Goal: Information Seeking & Learning: Find contact information

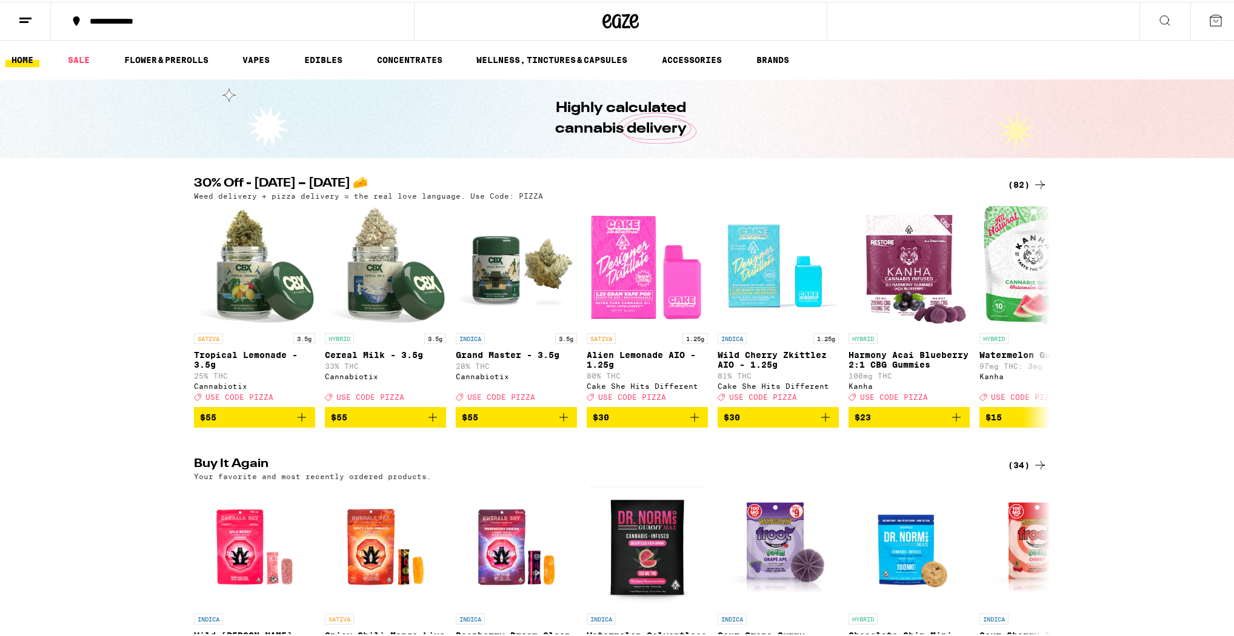
click at [1217, 18] on button at bounding box center [1216, 20] width 51 height 38
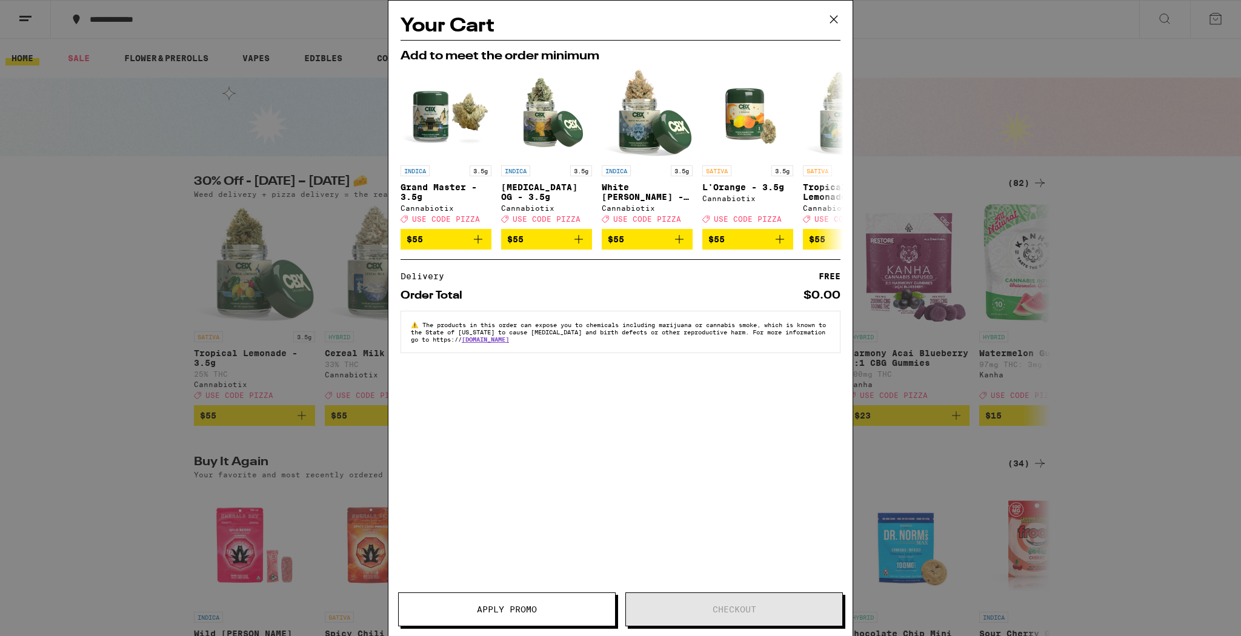
click at [833, 24] on icon at bounding box center [834, 19] width 18 height 18
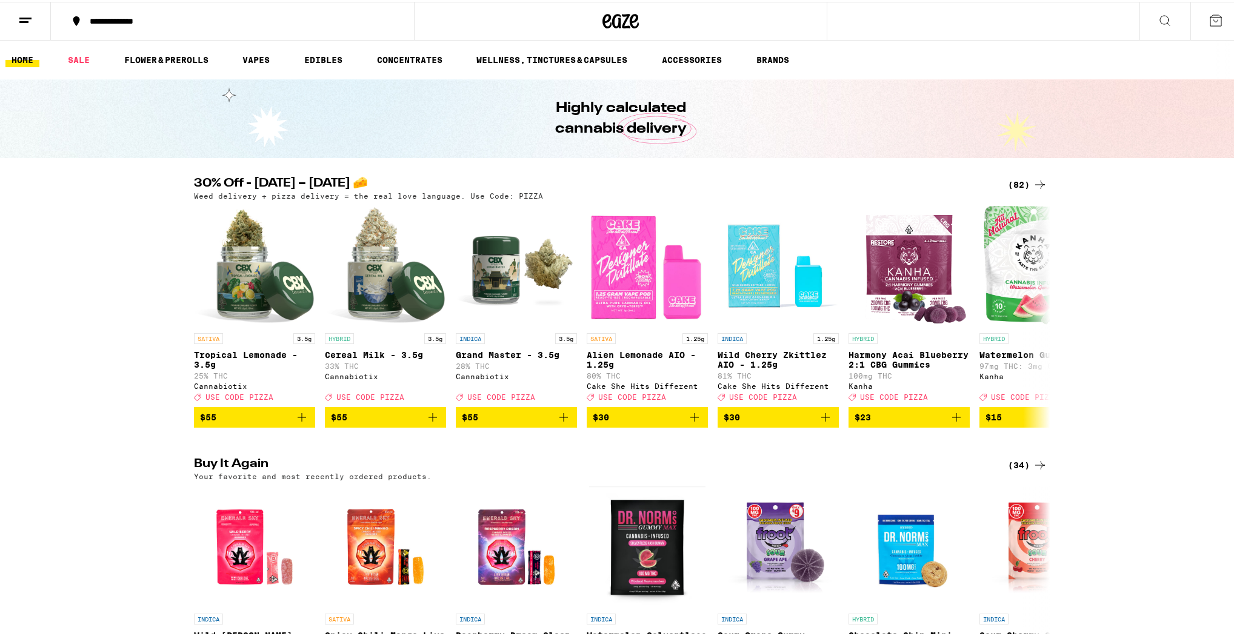
click at [1091, 32] on div "**********" at bounding box center [620, 19] width 1241 height 39
click at [1159, 16] on icon at bounding box center [1165, 19] width 15 height 15
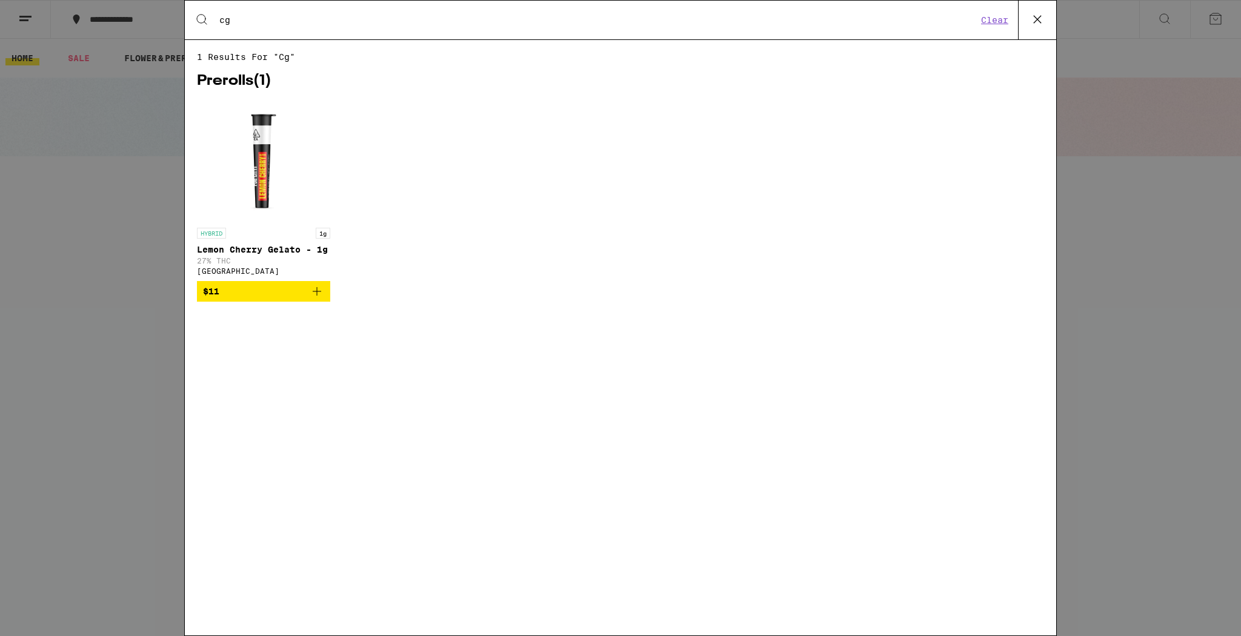
type input "c"
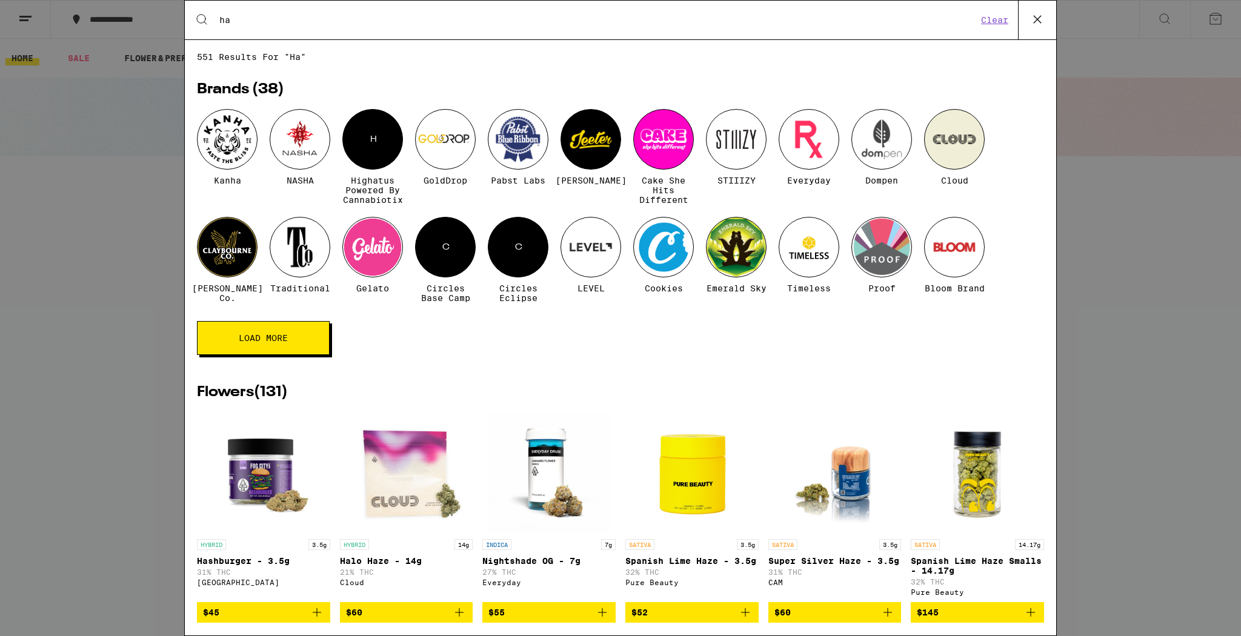
type input "h"
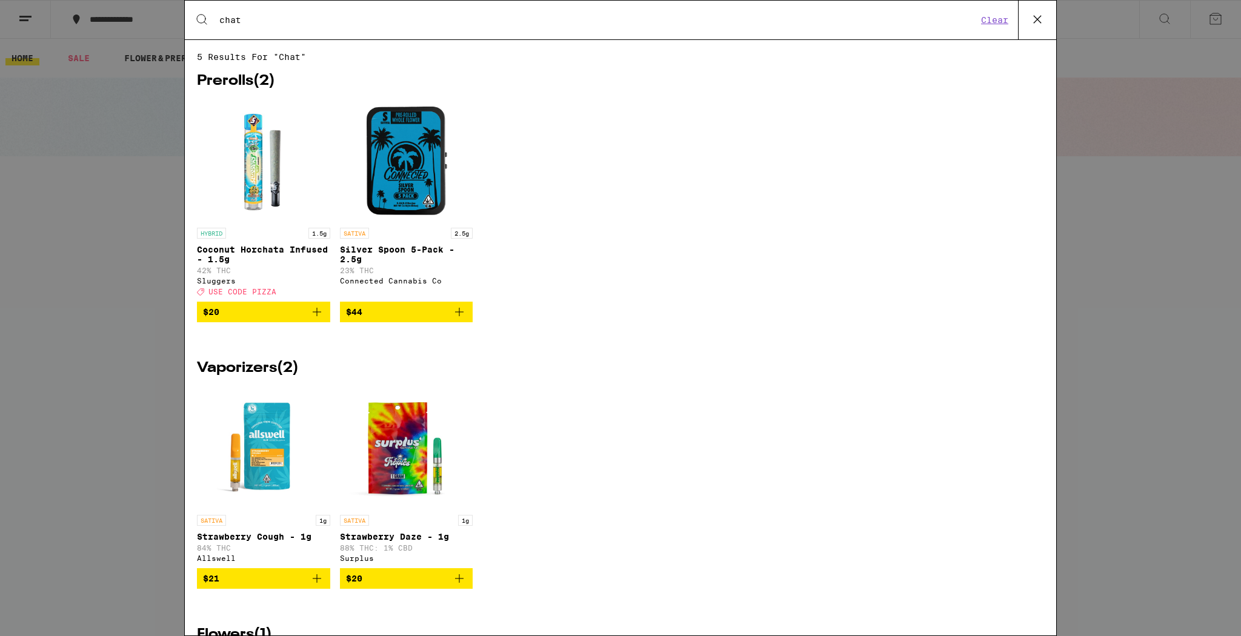
type input "chat"
click at [1040, 22] on icon at bounding box center [1038, 19] width 18 height 18
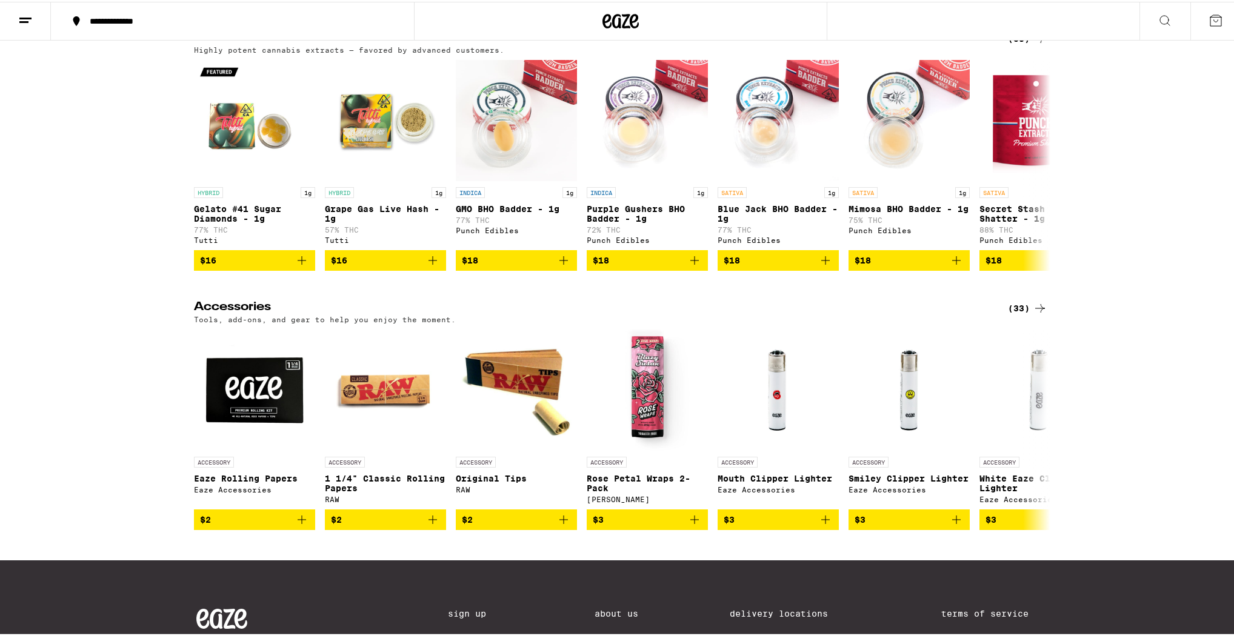
scroll to position [4919, 0]
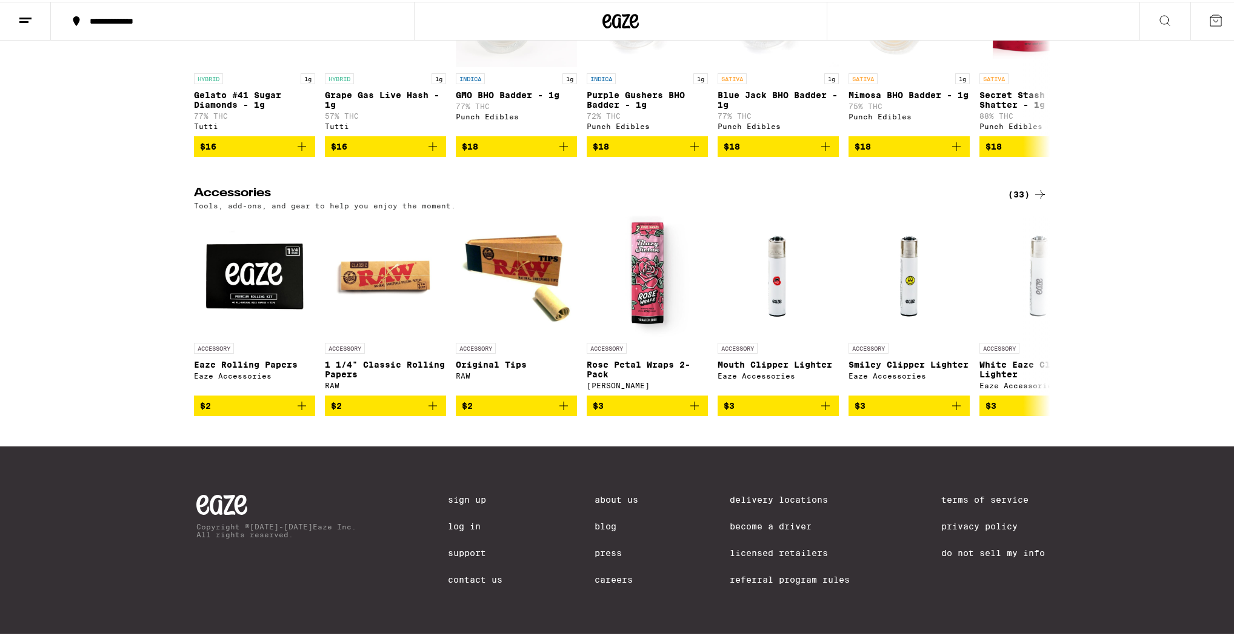
click at [466, 578] on link "Contact Us" at bounding box center [475, 578] width 55 height 10
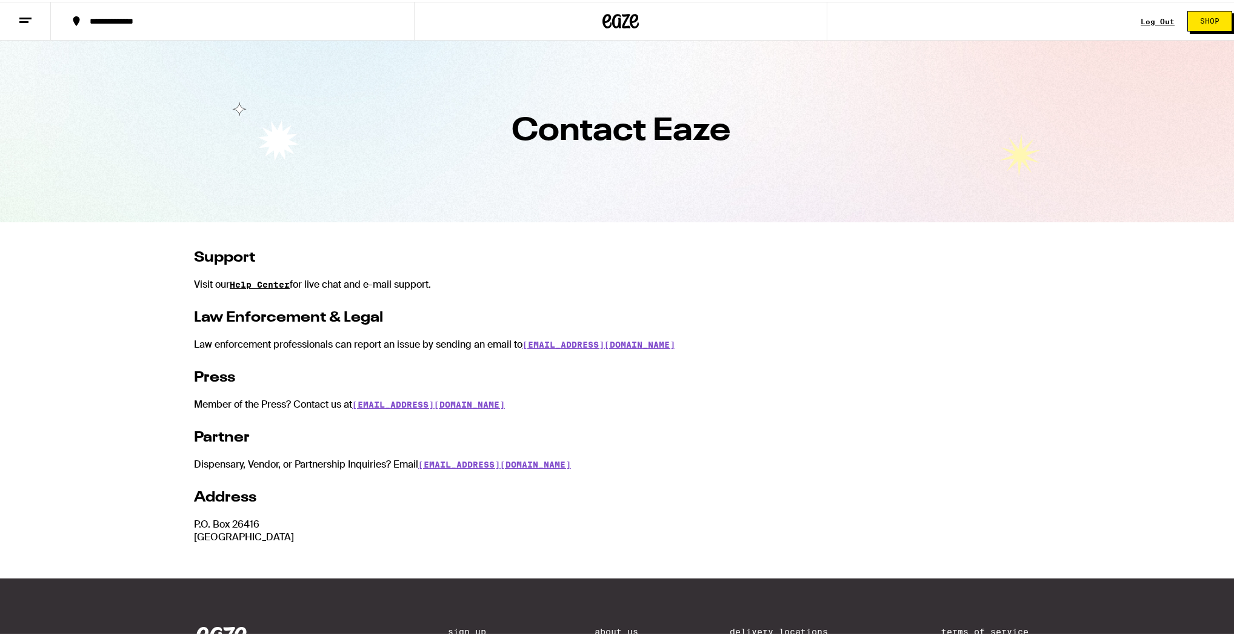
click at [255, 286] on link "Help Center" at bounding box center [260, 283] width 60 height 10
click at [230, 278] on link "Help Center" at bounding box center [260, 283] width 60 height 10
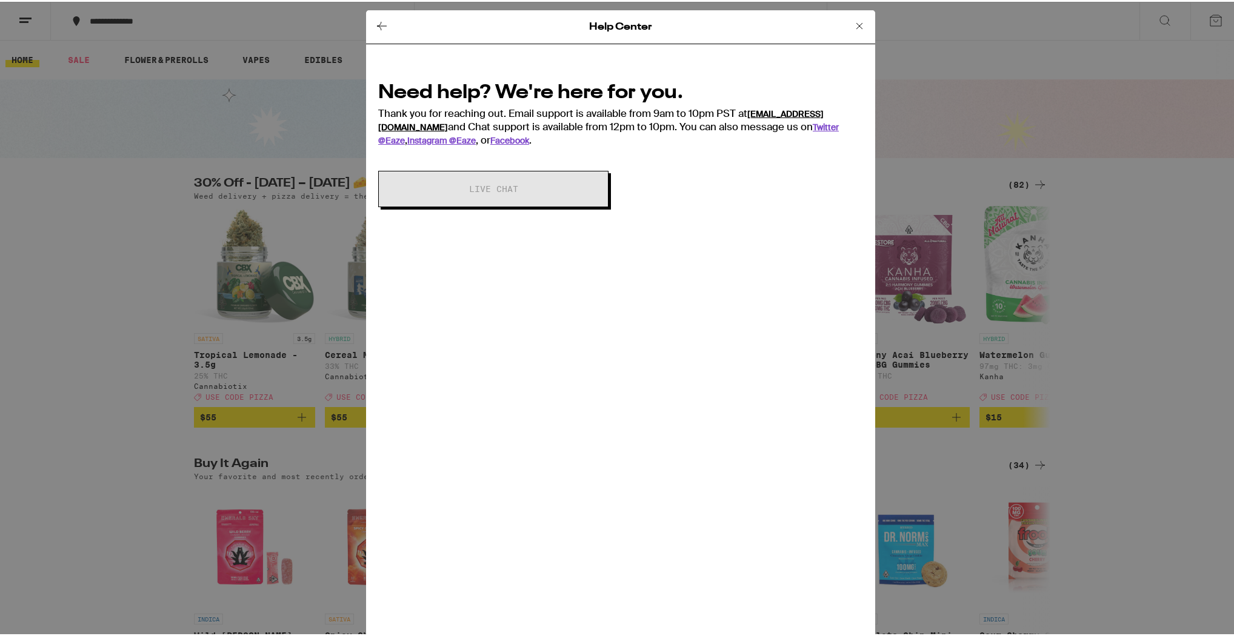
click at [789, 107] on link "support@eaze.com" at bounding box center [601, 119] width 446 height 24
click at [858, 24] on icon at bounding box center [859, 24] width 15 height 15
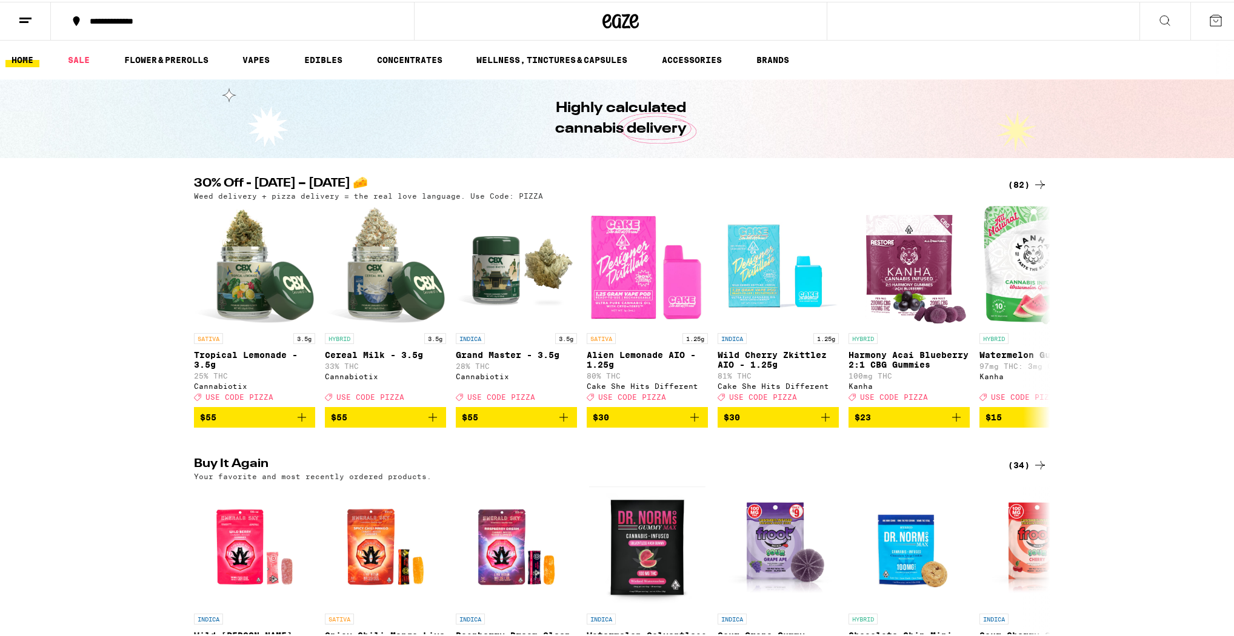
click at [1209, 12] on icon at bounding box center [1216, 19] width 15 height 15
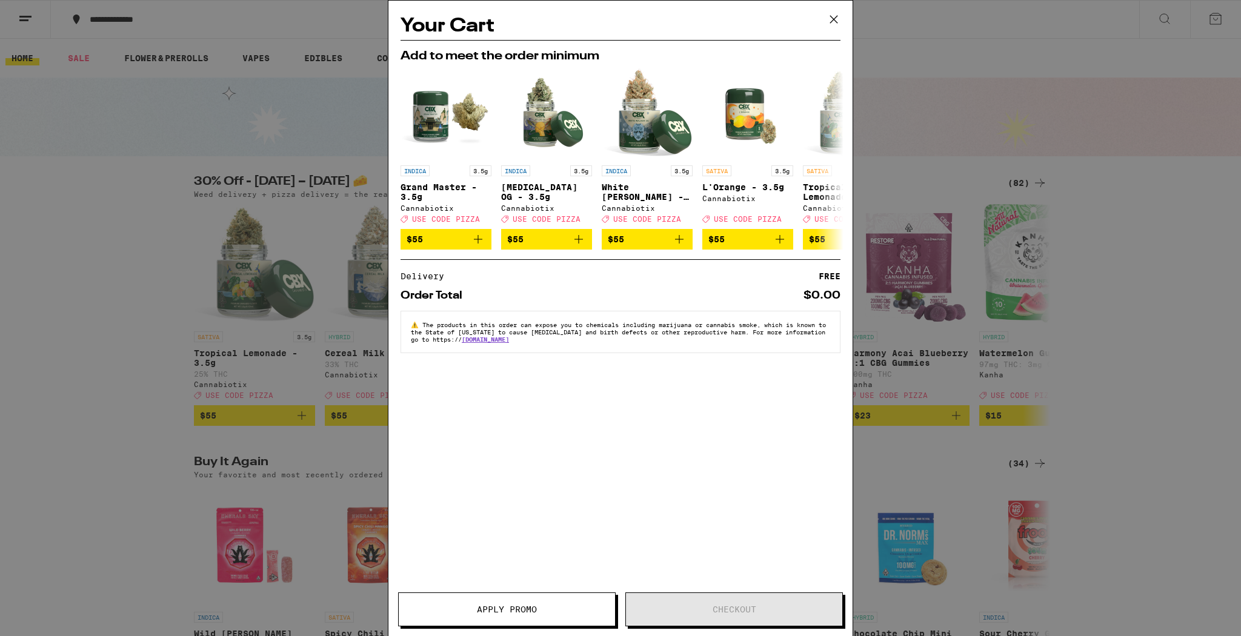
click at [840, 18] on icon at bounding box center [834, 19] width 18 height 18
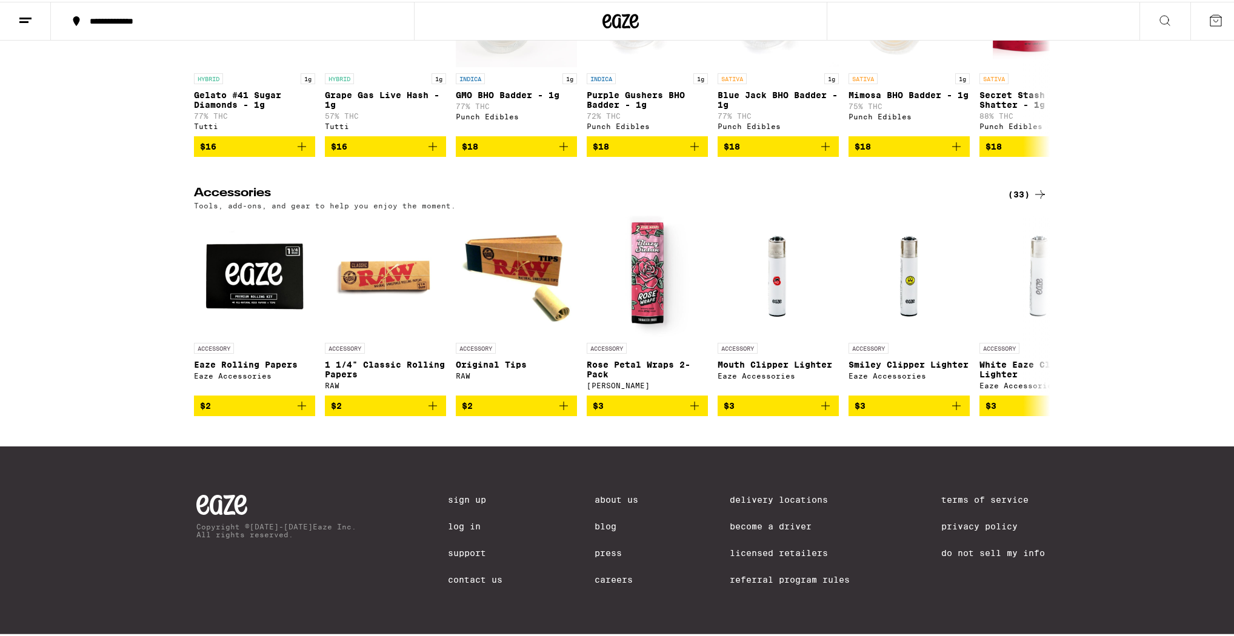
scroll to position [4919, 0]
click at [462, 580] on link "Contact Us" at bounding box center [475, 578] width 55 height 10
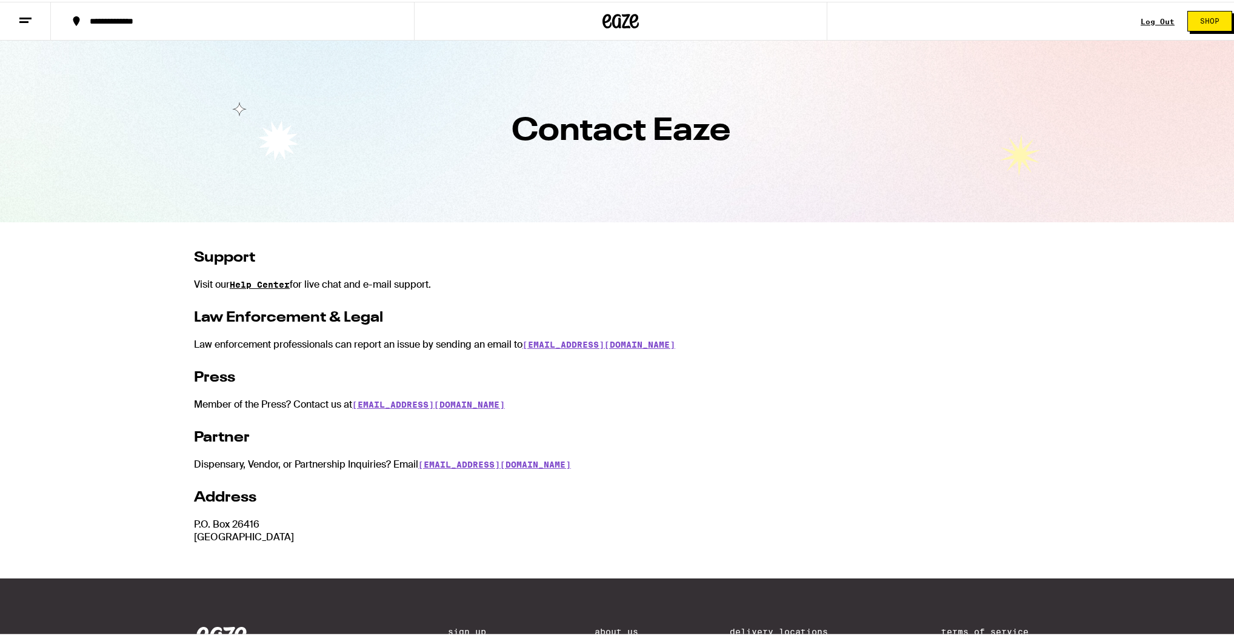
click at [279, 279] on link "Help Center" at bounding box center [260, 283] width 60 height 10
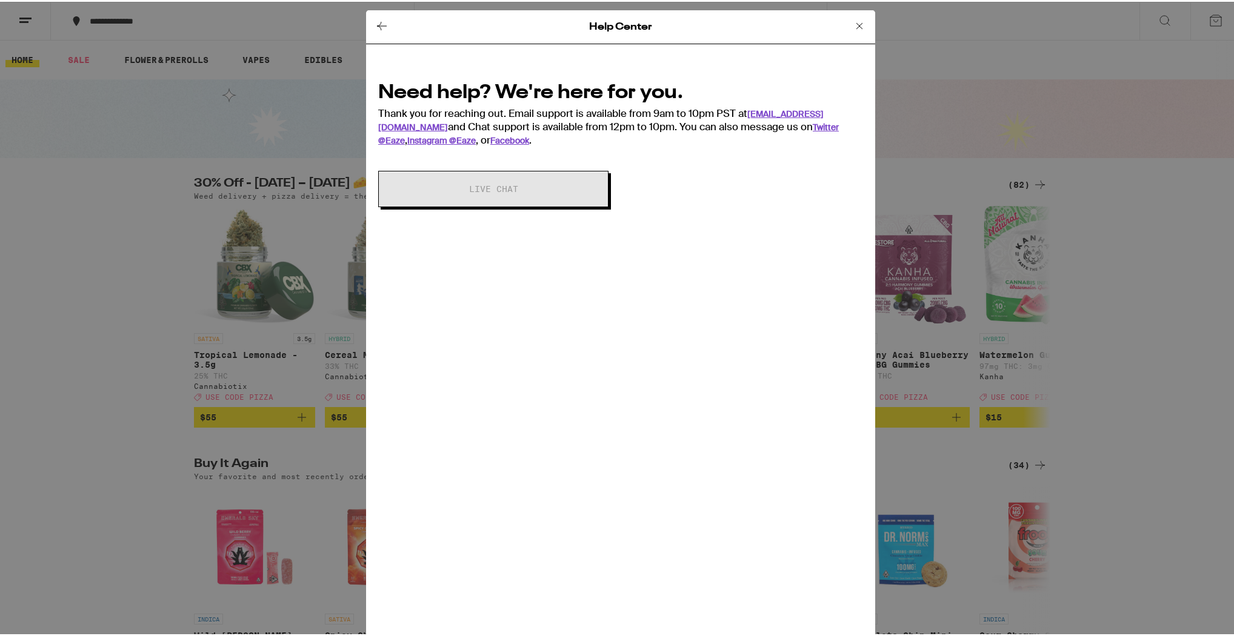
click at [854, 27] on icon at bounding box center [859, 24] width 15 height 15
click at [852, 23] on icon at bounding box center [859, 24] width 15 height 15
